Goal: Information Seeking & Learning: Learn about a topic

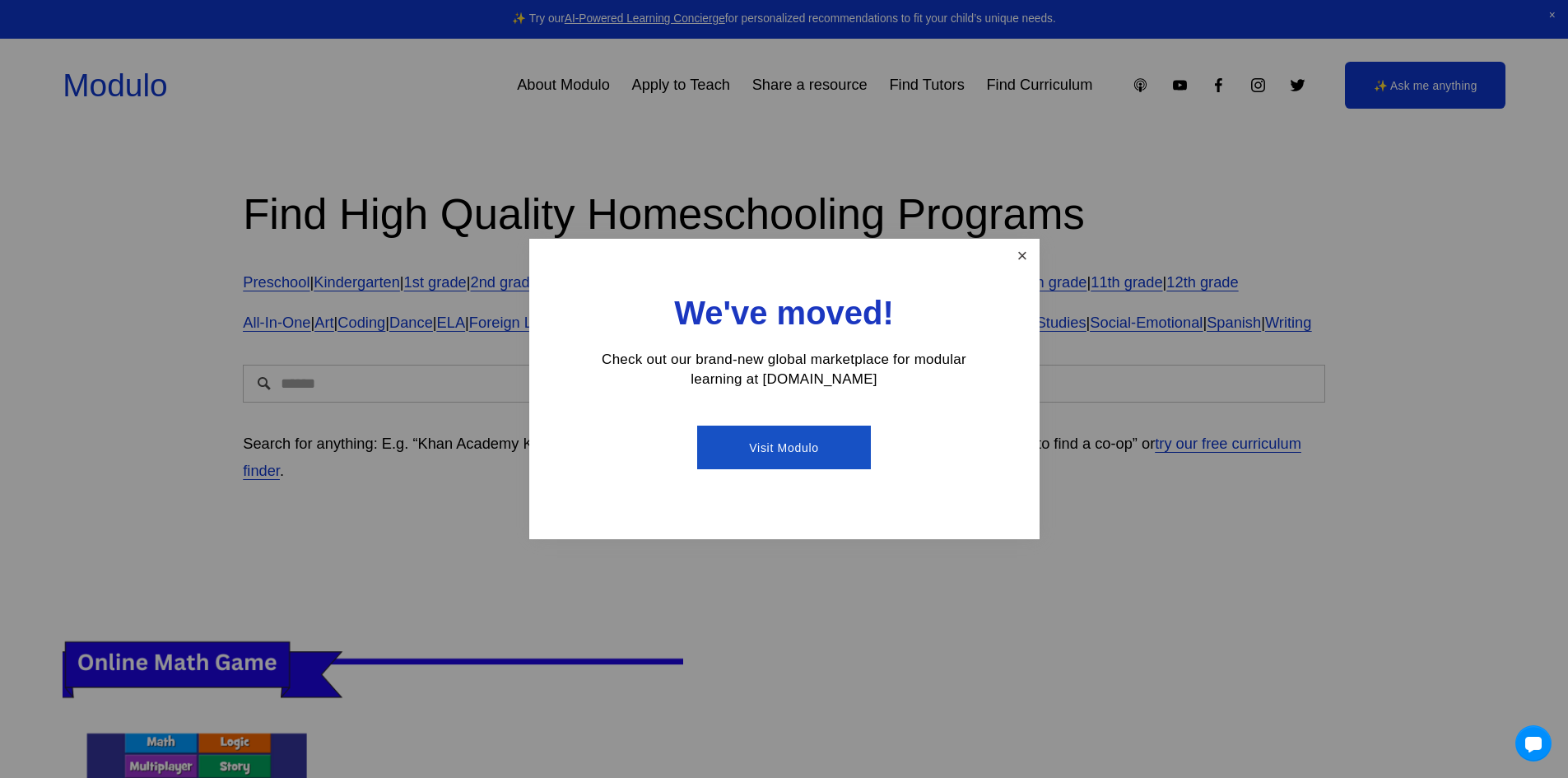
click at [1017, 268] on link "Close" at bounding box center [1022, 256] width 29 height 29
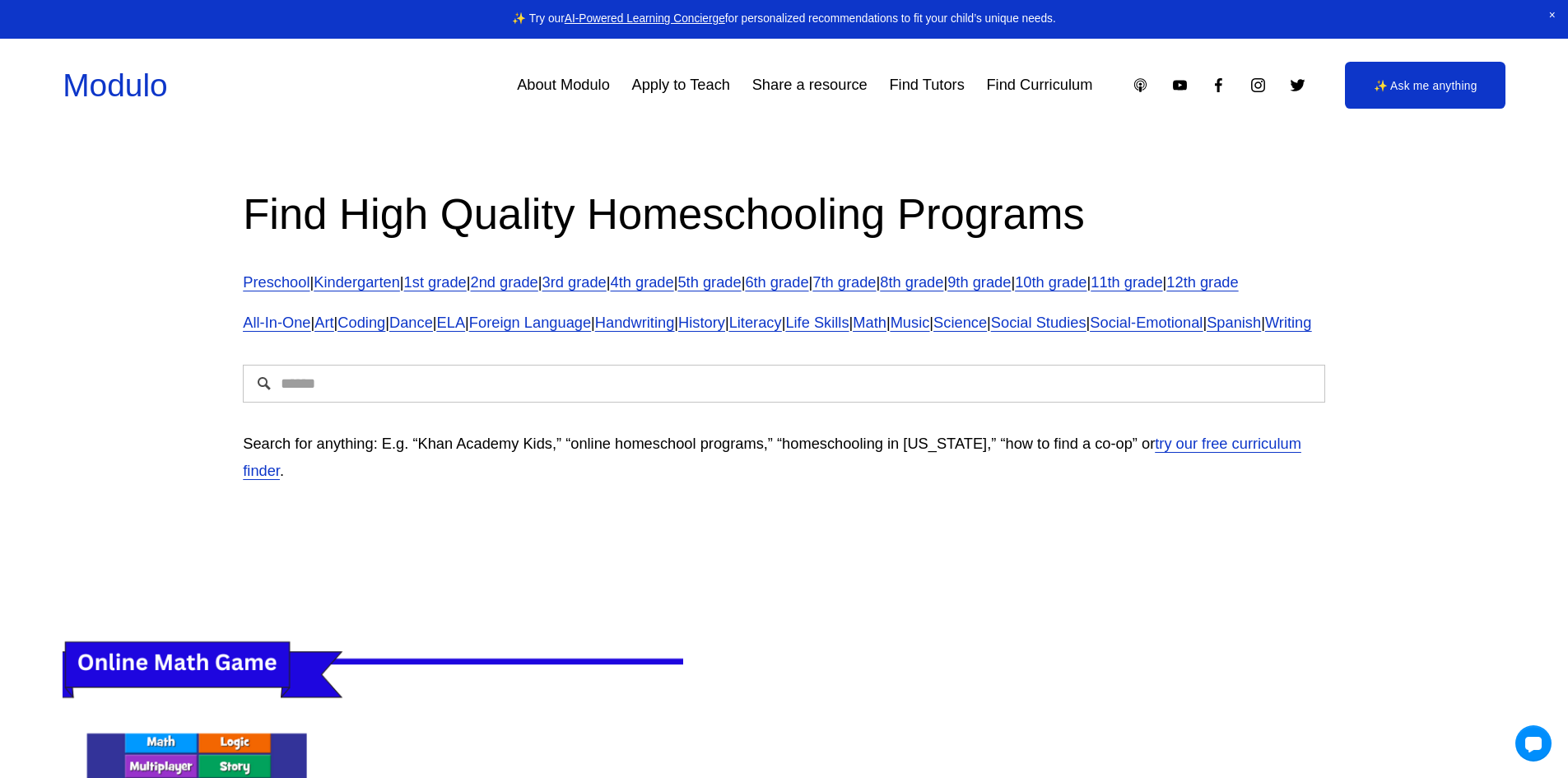
click at [1163, 402] on input "Search" at bounding box center [784, 383] width 1082 height 38
type input "**********"
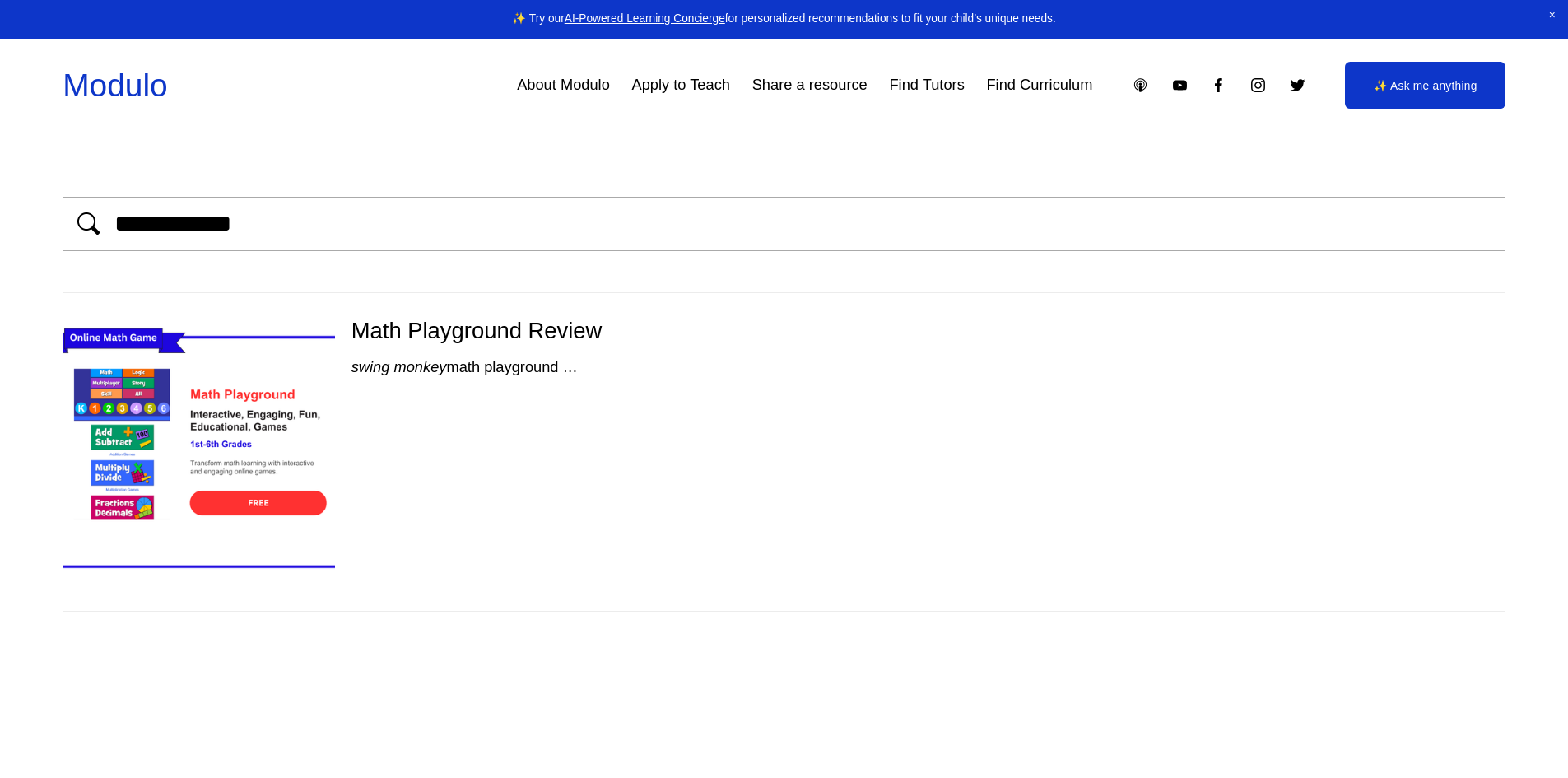
click at [409, 396] on div "Math Playground Review swing monkey math playground …" at bounding box center [784, 451] width 1444 height 317
